Goal: Navigation & Orientation: Find specific page/section

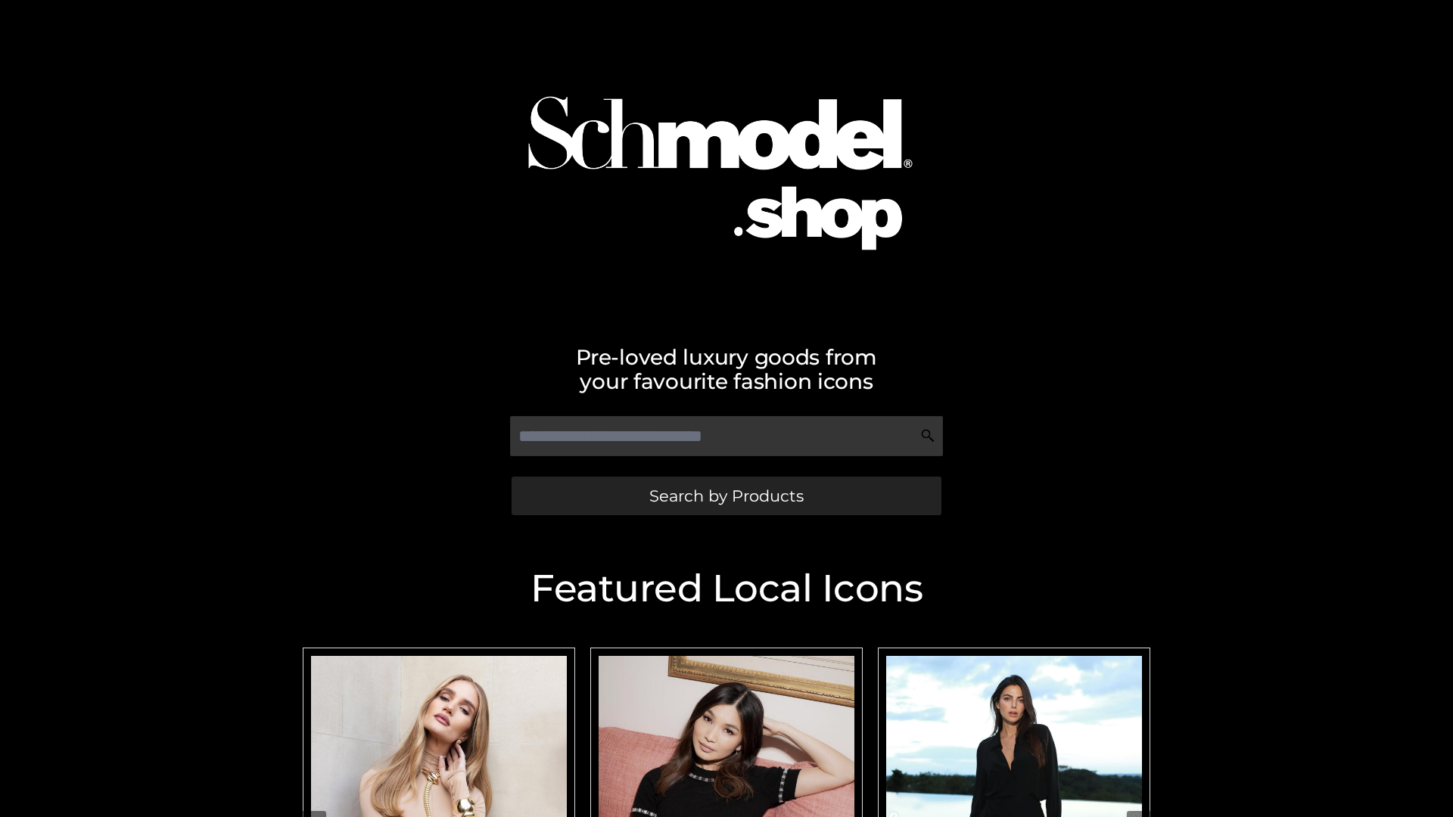
click at [726, 496] on span "Search by Products" at bounding box center [726, 496] width 154 height 16
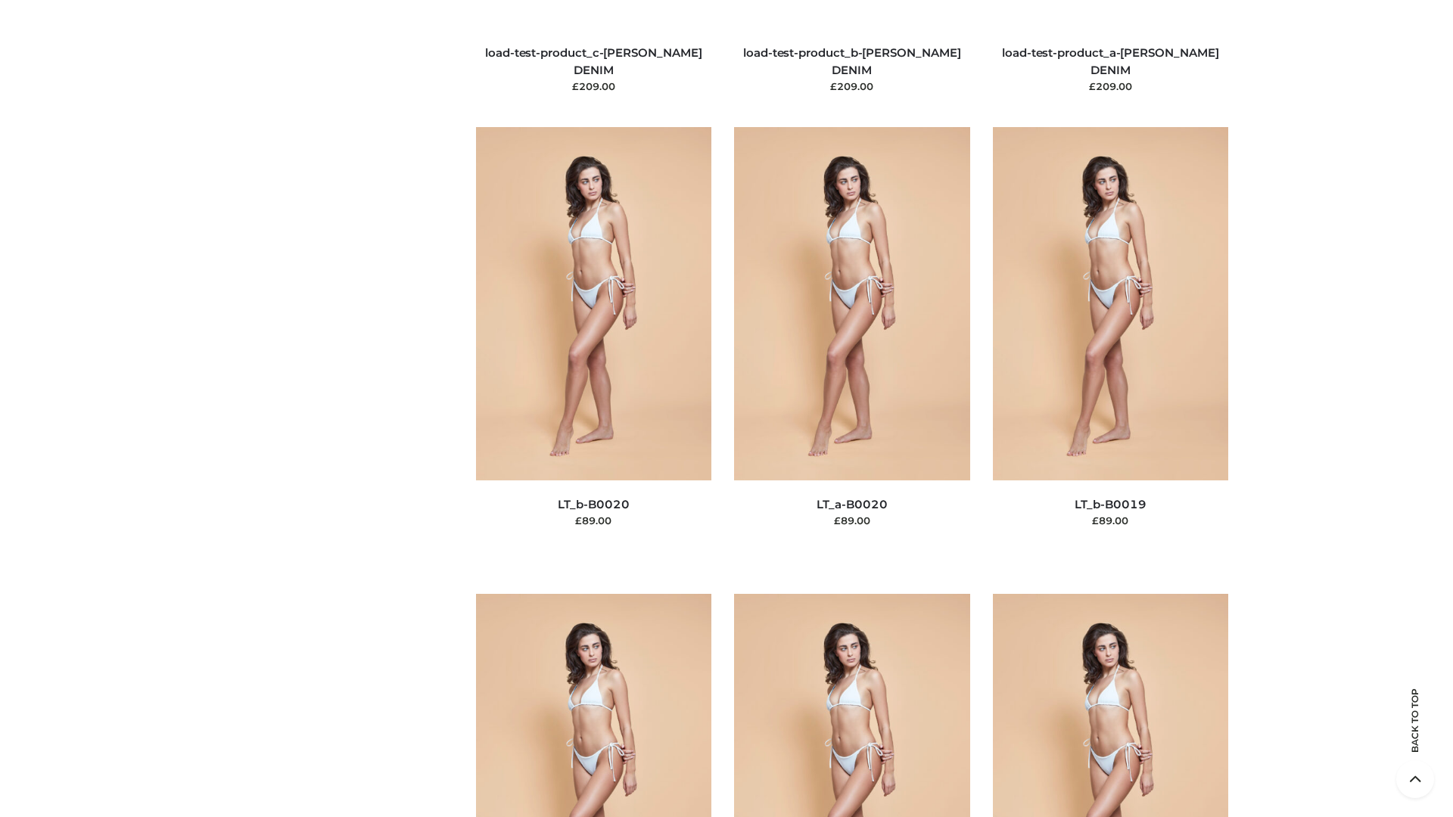
scroll to position [4972, 0]
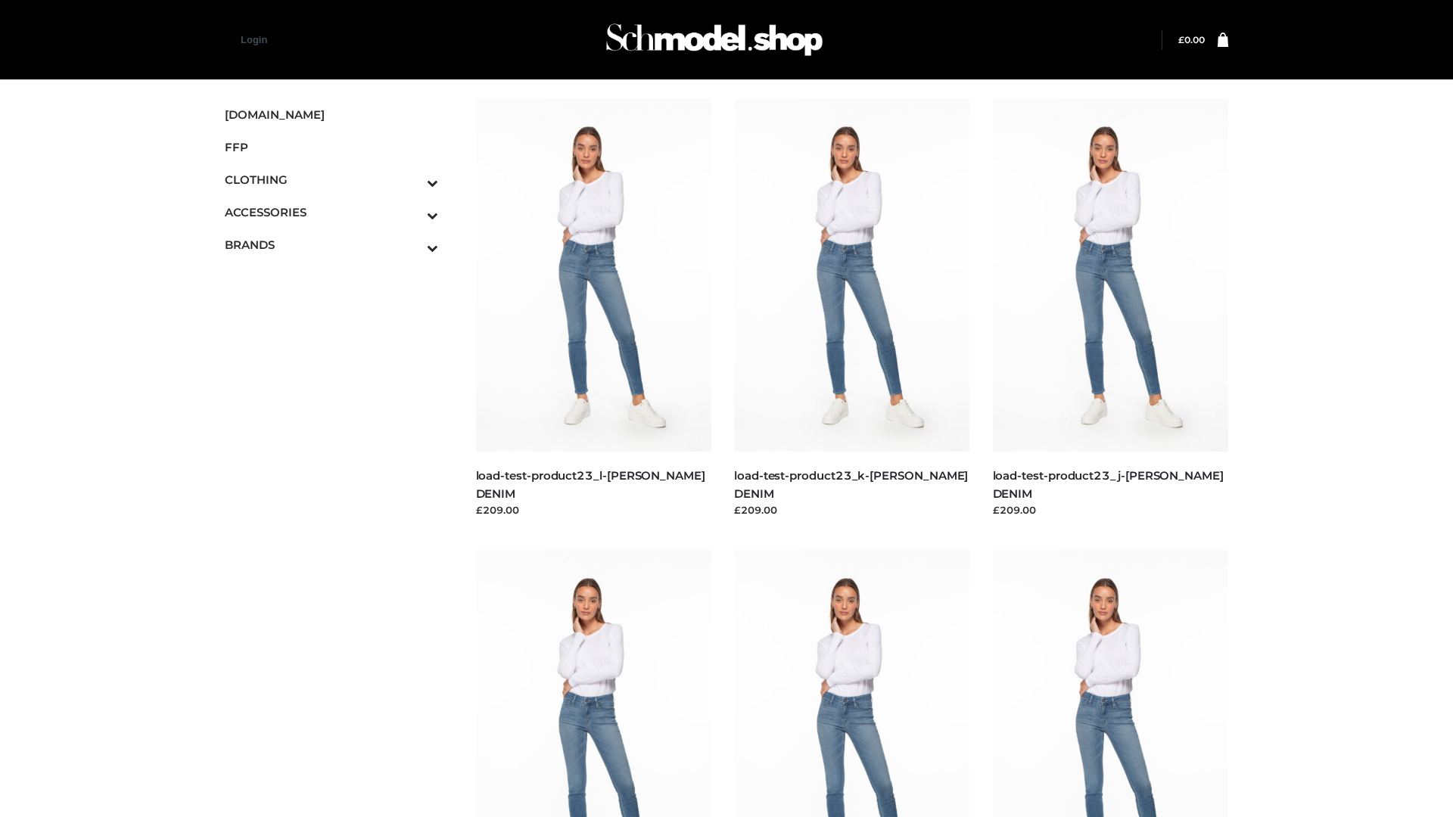
scroll to position [1327, 0]
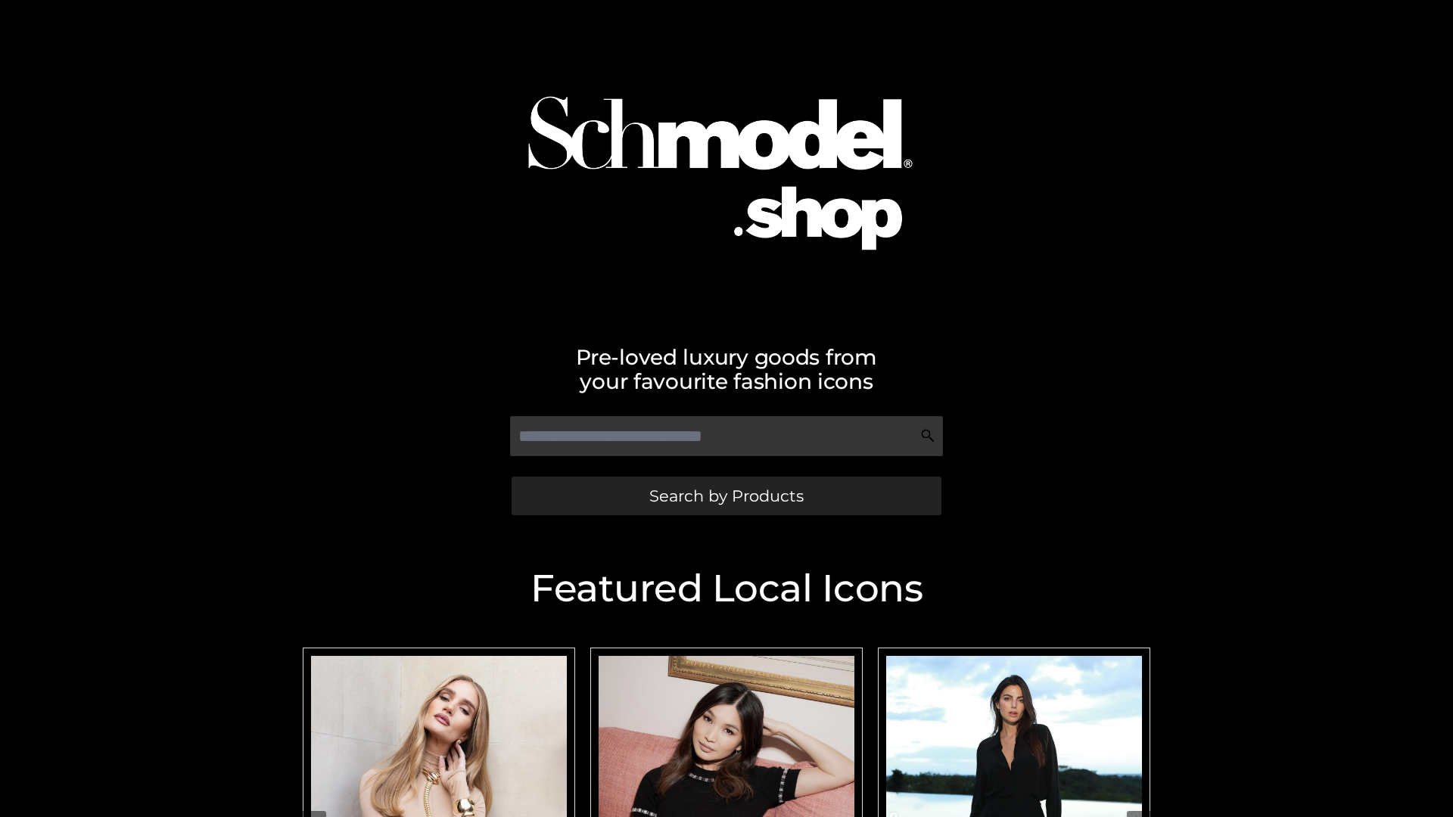
click at [726, 496] on span "Search by Products" at bounding box center [726, 496] width 154 height 16
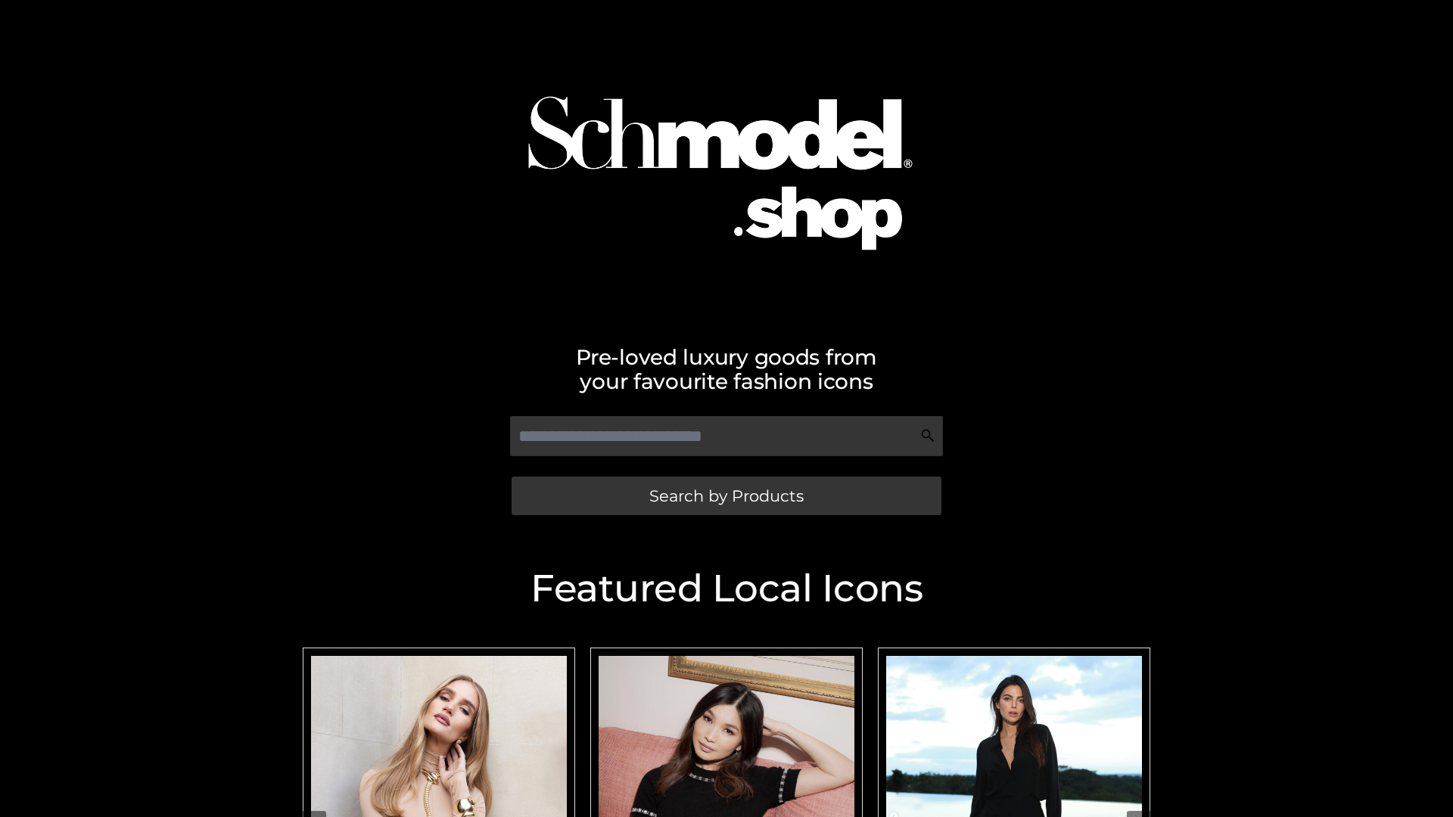
click at [726, 496] on span "Search by Products" at bounding box center [726, 496] width 154 height 16
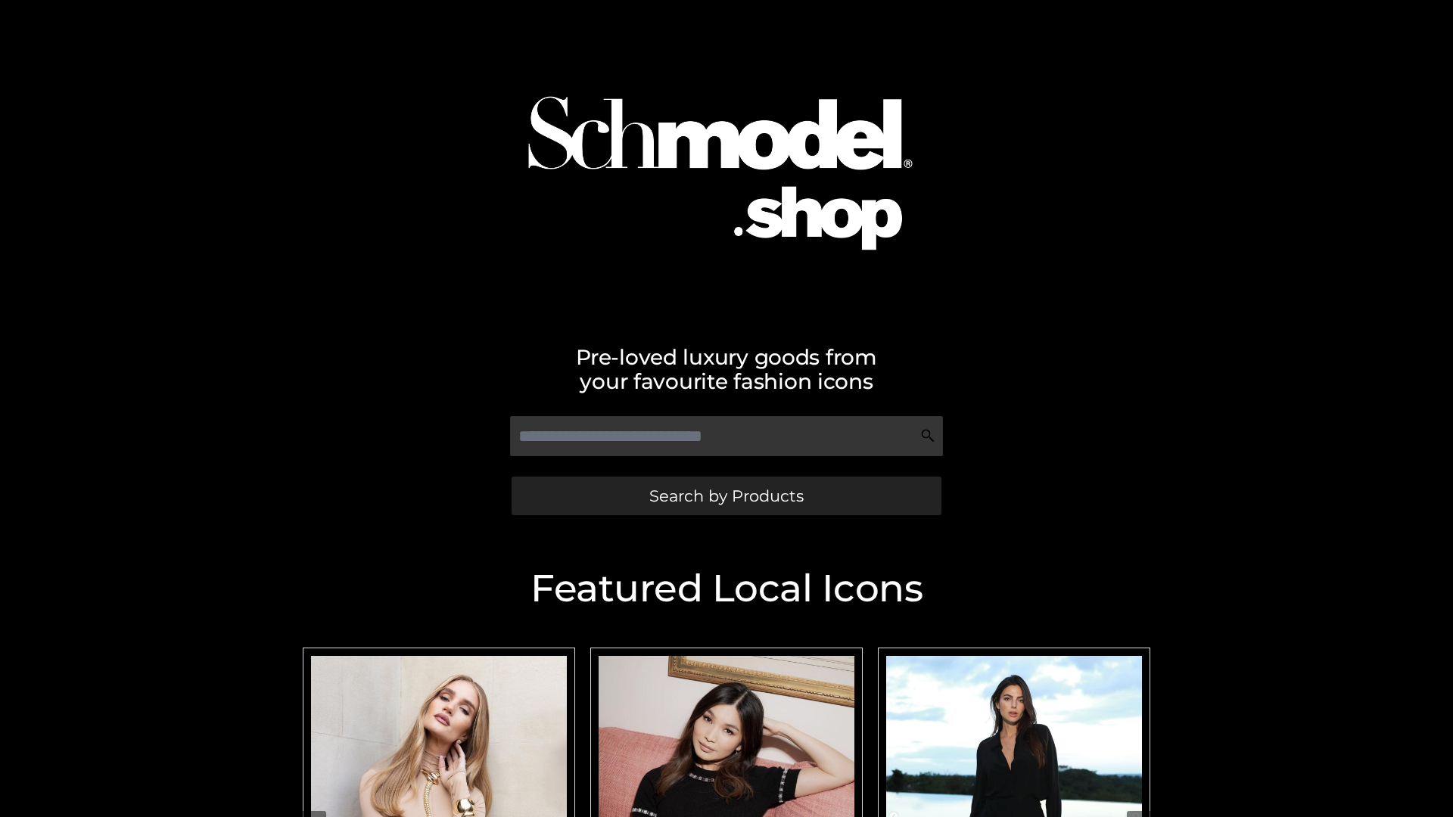
click at [726, 496] on span "Search by Products" at bounding box center [726, 496] width 154 height 16
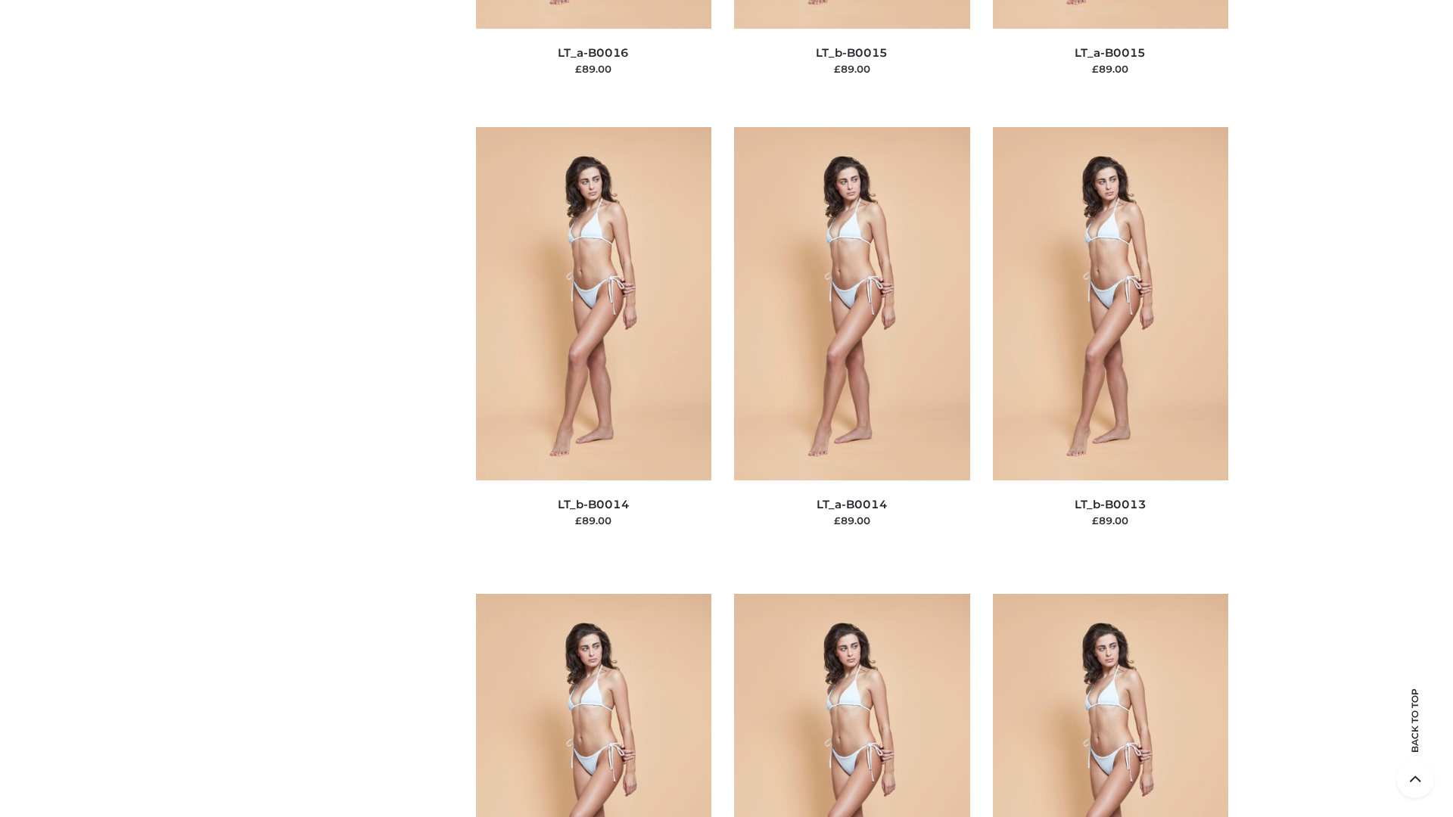
scroll to position [5381, 0]
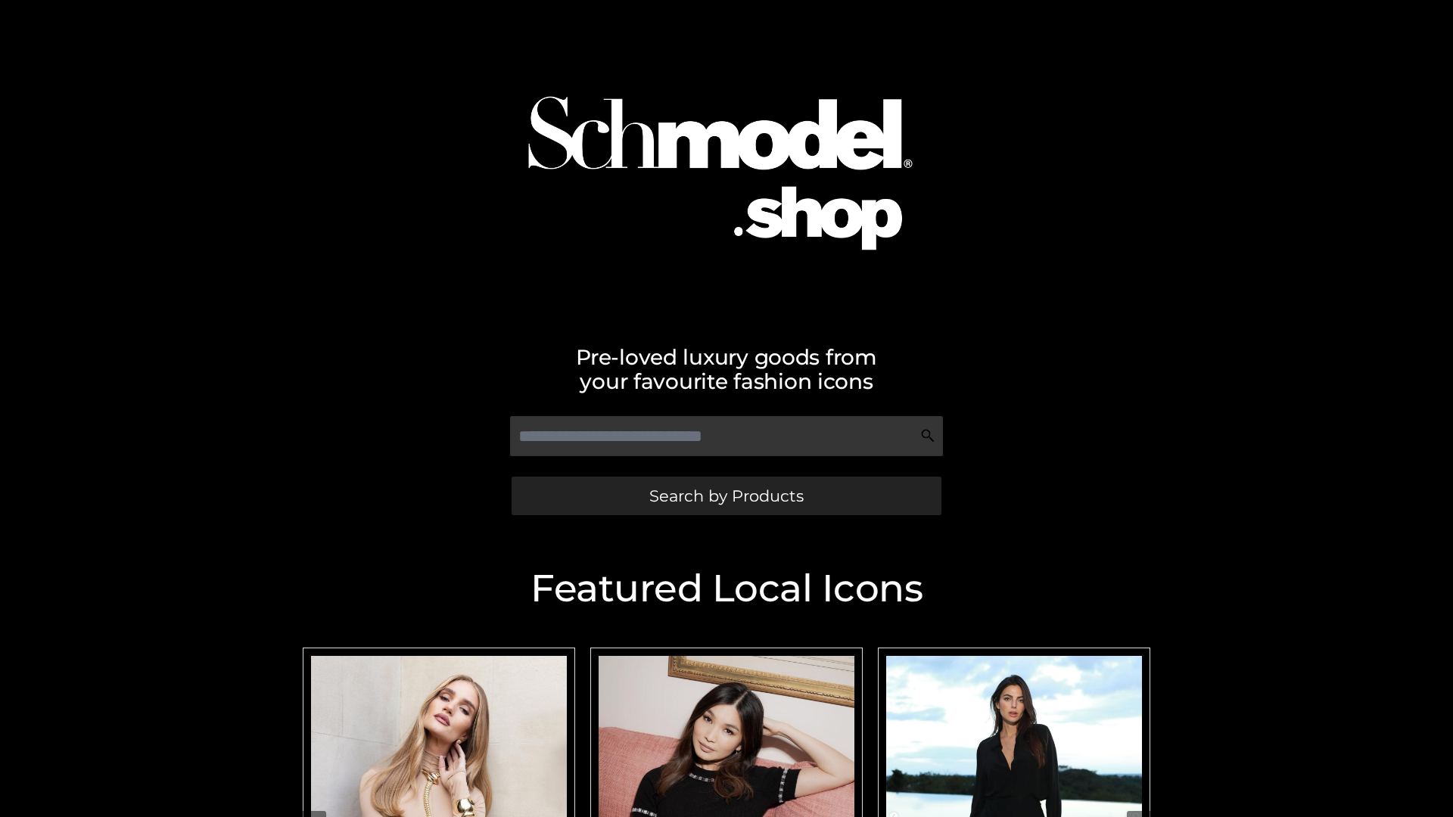
click at [726, 496] on span "Search by Products" at bounding box center [726, 496] width 154 height 16
